Goal: Information Seeking & Learning: Learn about a topic

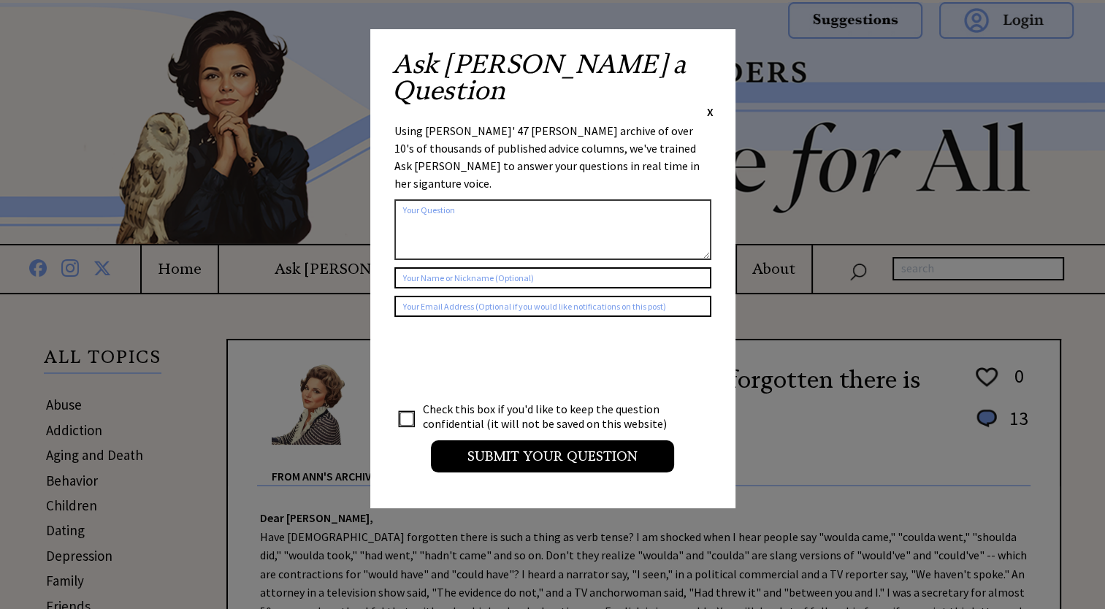
click at [710, 104] on span "X" at bounding box center [710, 111] width 7 height 15
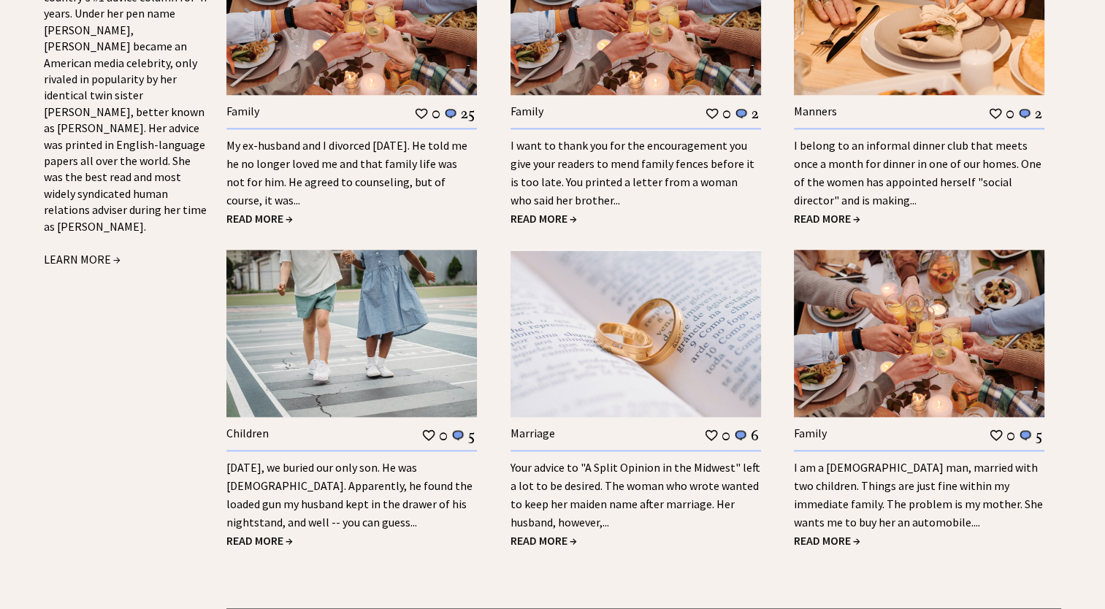
scroll to position [1671, 0]
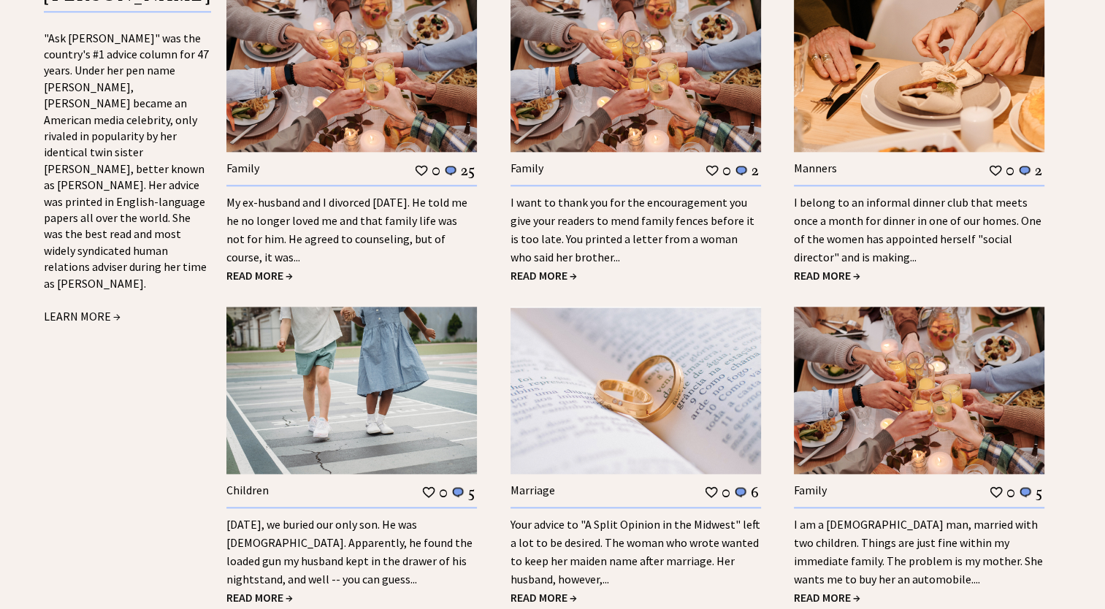
click at [1102, 366] on div "Have [DEMOGRAPHIC_DATA] forgotten there is such a thing as verb tense? 0 13 0 1…" at bounding box center [552, 117] width 1105 height 2987
click at [274, 268] on span "READ MORE →" at bounding box center [259, 275] width 66 height 15
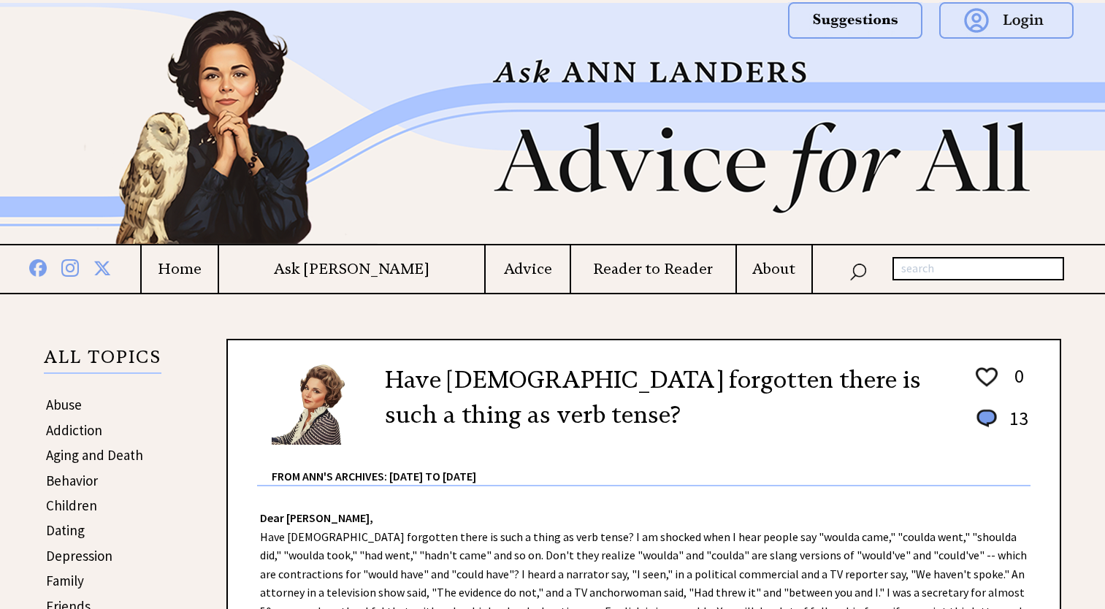
scroll to position [1722, 0]
